Goal: Task Accomplishment & Management: Use online tool/utility

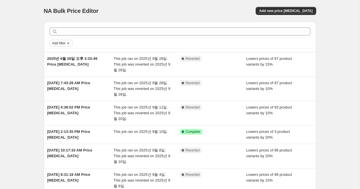
click at [55, 42] on span "Add filter" at bounding box center [58, 43] width 13 height 5
click at [58, 53] on span "Job status" at bounding box center [60, 54] width 17 height 4
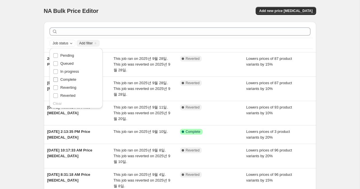
click at [68, 81] on span "Complete" at bounding box center [69, 79] width 16 height 4
click at [58, 81] on input "Complete" at bounding box center [55, 79] width 5 height 5
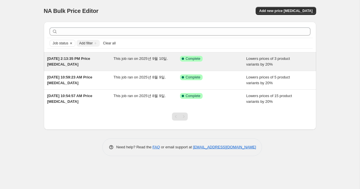
click at [58, 61] on div "[DATE] 2:13:35 PM Price [MEDICAL_DATA]" at bounding box center [80, 61] width 67 height 11
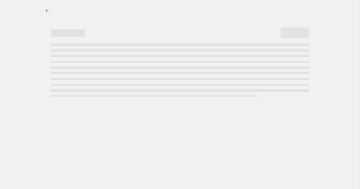
select select "percentage"
select select "collection"
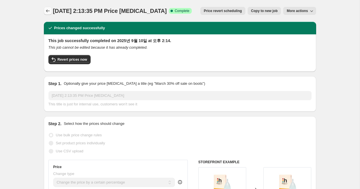
click at [47, 9] on icon "Price change jobs" at bounding box center [48, 11] width 6 height 6
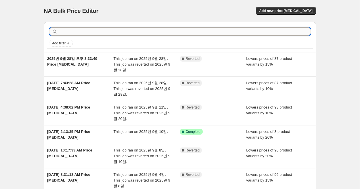
click at [85, 30] on input "text" at bounding box center [185, 32] width 252 height 8
click at [69, 42] on icon "Add filter" at bounding box center [68, 43] width 5 height 5
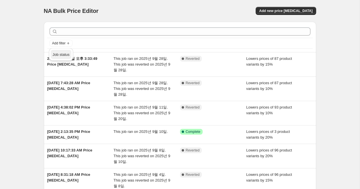
click at [69, 57] on span "Job status" at bounding box center [60, 54] width 17 height 4
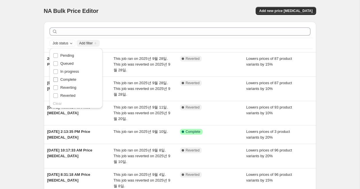
click at [66, 79] on span "Complete" at bounding box center [69, 79] width 16 height 4
click at [58, 79] on input "Complete" at bounding box center [55, 79] width 5 height 5
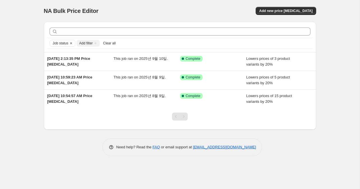
click at [37, 74] on div "NA Bulk Price Editor. This page is ready NA Bulk Price Editor Add new price cha…" at bounding box center [180, 82] width 286 height 165
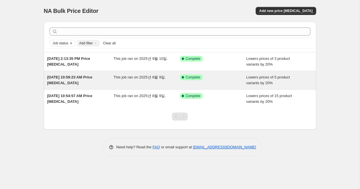
click at [57, 79] on span "Aug 9, 2025, 10:59:23 AM Price change job" at bounding box center [69, 80] width 45 height 10
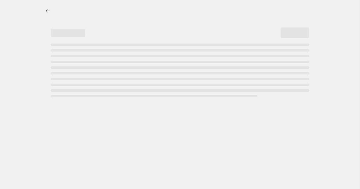
select select "percentage"
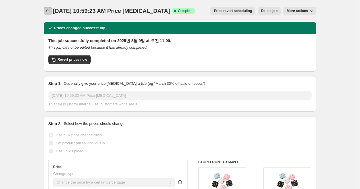
click at [47, 12] on icon "Price change jobs" at bounding box center [48, 11] width 6 height 6
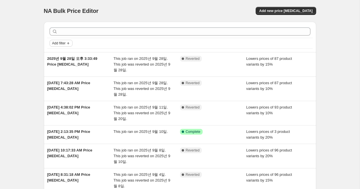
click at [68, 43] on icon "Add filter" at bounding box center [68, 43] width 5 height 5
click at [67, 58] on button "Job status" at bounding box center [61, 54] width 20 height 9
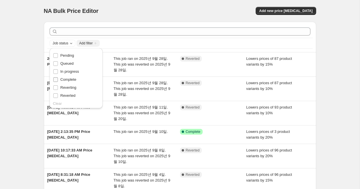
click at [67, 81] on span "Complete" at bounding box center [69, 79] width 16 height 4
click at [58, 81] on input "Complete" at bounding box center [55, 79] width 5 height 5
checkbox input "true"
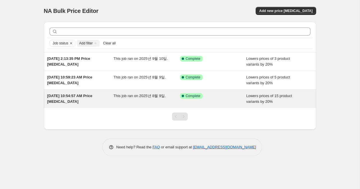
click at [57, 100] on span "Aug 9, 2025, 10:54:57 AM Price change job" at bounding box center [69, 99] width 45 height 10
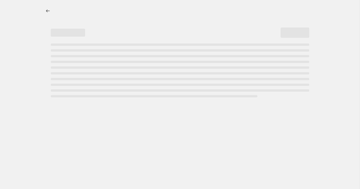
select select "percentage"
select select "collection"
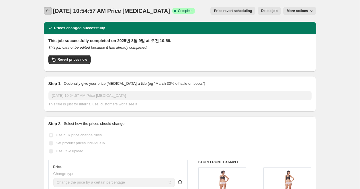
click at [48, 11] on icon "Price change jobs" at bounding box center [48, 11] width 6 height 6
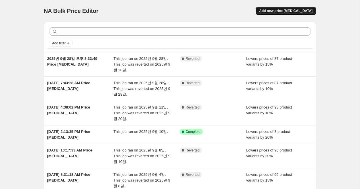
click at [295, 13] on span "Add new price [MEDICAL_DATA]" at bounding box center [285, 11] width 53 height 5
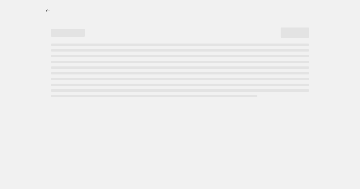
select select "percentage"
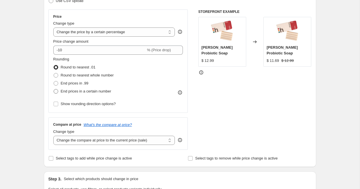
scroll to position [99, 0]
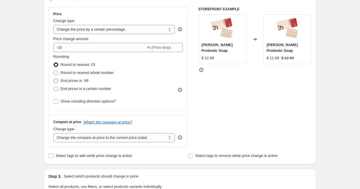
click at [70, 81] on span "End prices in .99" at bounding box center [75, 81] width 28 height 4
click at [54, 79] on input "End prices in .99" at bounding box center [54, 79] width 0 height 0
radio input "true"
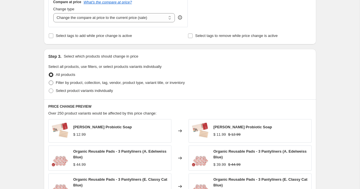
scroll to position [214, 0]
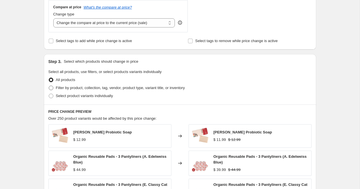
click at [71, 86] on span "Filter by product, collection, tag, vendor, product type, variant title, or inv…" at bounding box center [120, 88] width 129 height 4
click at [49, 86] on input "Filter by product, collection, tag, vendor, product type, variant title, or inv…" at bounding box center [49, 86] width 0 height 0
radio input "true"
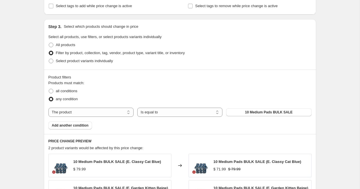
scroll to position [291, 0]
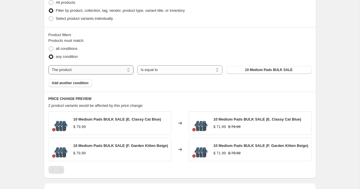
click at [104, 69] on select "The product The product's collection The product's tag The product's vendor The…" at bounding box center [90, 69] width 85 height 9
select select "collection"
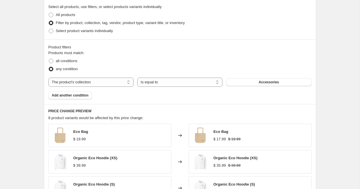
scroll to position [0, 0]
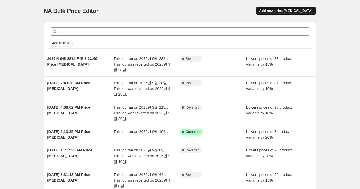
click at [279, 9] on span "Add new price [MEDICAL_DATA]" at bounding box center [285, 11] width 53 height 5
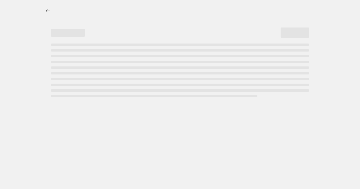
select select "percentage"
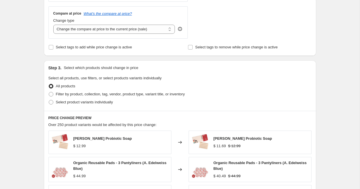
scroll to position [183, 0]
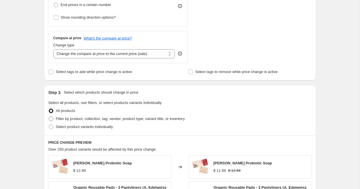
click at [60, 118] on span "Filter by product, collection, tag, vendor, product type, variant title, or inv…" at bounding box center [120, 119] width 129 height 4
click at [49, 117] on input "Filter by product, collection, tag, vendor, product type, variant title, or inv…" at bounding box center [49, 117] width 0 height 0
radio input "true"
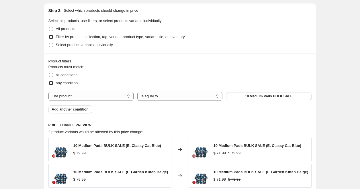
scroll to position [280, 0]
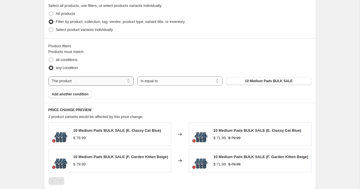
click at [97, 81] on select "The product The product's collection The product's tag The product's vendor The…" at bounding box center [90, 81] width 85 height 9
select select "collection"
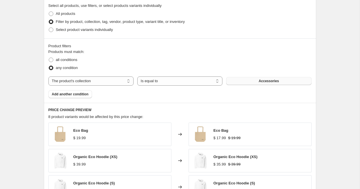
click at [253, 81] on button "Accessories" at bounding box center [268, 81] width 85 height 8
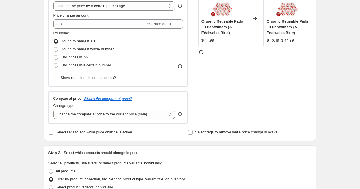
scroll to position [108, 0]
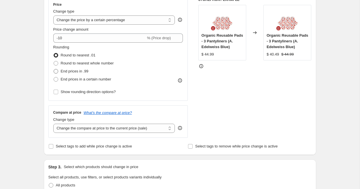
click at [75, 73] on span "End prices in .99" at bounding box center [75, 71] width 28 height 4
click at [54, 69] on input "End prices in .99" at bounding box center [54, 69] width 0 height 0
radio input "true"
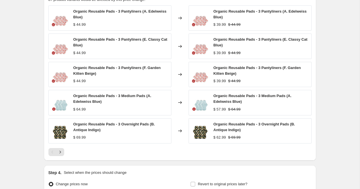
scroll to position [458, 0]
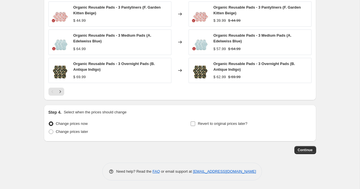
click at [243, 125] on span "Revert to original prices later?" at bounding box center [223, 124] width 50 height 4
click at [195, 125] on input "Revert to original prices later?" at bounding box center [193, 124] width 5 height 5
checkbox input "true"
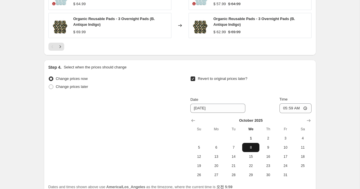
scroll to position [505, 0]
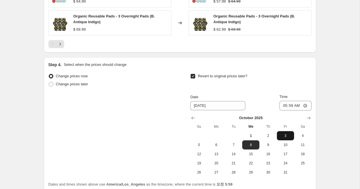
click at [284, 136] on span "3" at bounding box center [285, 136] width 13 height 5
type input "[DATE]"
click at [291, 107] on input "05:59" at bounding box center [296, 106] width 32 height 10
click at [283, 106] on input "05:59" at bounding box center [296, 106] width 32 height 10
click at [283, 107] on input "05:59" at bounding box center [296, 106] width 32 height 10
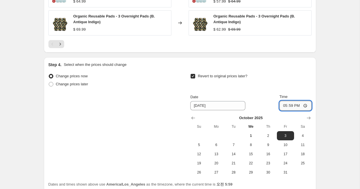
click at [290, 106] on input "17:59" at bounding box center [296, 106] width 32 height 10
type input "23:59"
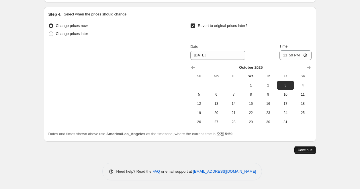
click at [312, 150] on span "Continue" at bounding box center [305, 150] width 15 height 5
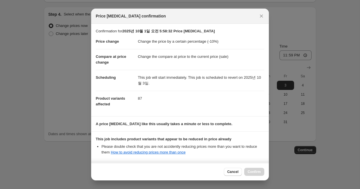
scroll to position [58, 0]
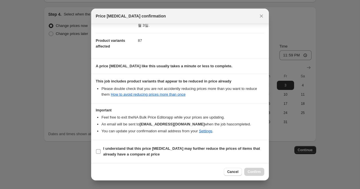
click at [180, 147] on b "I understand that this price [MEDICAL_DATA] may further reduce the prices of it…" at bounding box center [181, 152] width 157 height 10
click at [101, 149] on input "I understand that this price [MEDICAL_DATA] may further reduce the prices of it…" at bounding box center [98, 151] width 5 height 5
checkbox input "true"
click at [248, 173] on span "Confirm" at bounding box center [254, 172] width 13 height 5
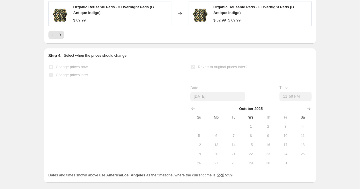
scroll to position [571, 0]
